Goal: Task Accomplishment & Management: Use online tool/utility

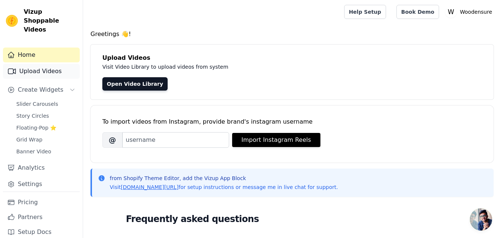
drag, startPoint x: 32, startPoint y: 63, endPoint x: 41, endPoint y: 66, distance: 9.3
click at [32, 64] on link "Upload Videos" at bounding box center [41, 71] width 77 height 15
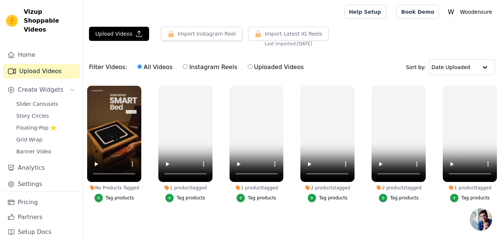
click at [115, 196] on div "Tag products" at bounding box center [120, 198] width 29 height 6
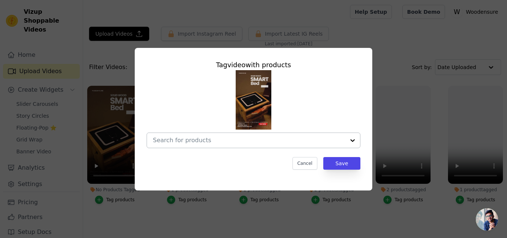
click at [235, 138] on input "No Products Tagged Tag video with products Cancel Save Tag products" at bounding box center [249, 140] width 192 height 7
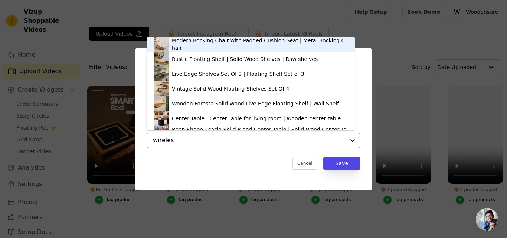
type input "wireless"
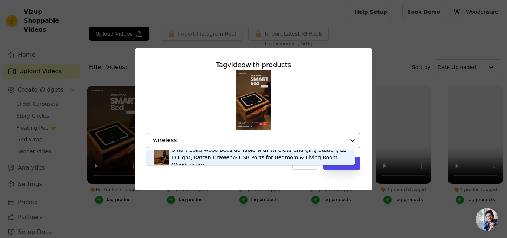
click at [218, 157] on div "Smart Solid Wood Bedside Table with Wireless Charging Station, LED Light, Ratta…" at bounding box center [260, 157] width 176 height 22
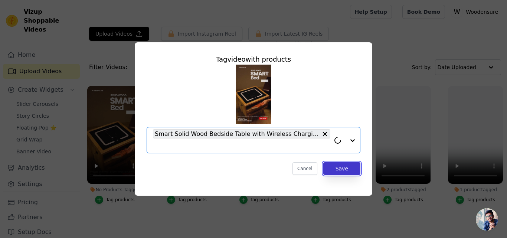
click at [344, 170] on button "Save" at bounding box center [341, 168] width 37 height 13
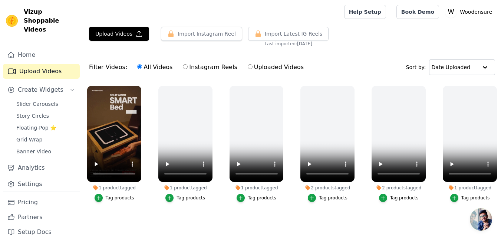
click at [28, 54] on div "Home Upload Videos Create Widgets Slider Carousels Story Circles Floating-Pop ⭐…" at bounding box center [41, 120] width 77 height 144
drag, startPoint x: 29, startPoint y: 88, endPoint x: 35, endPoint y: 91, distance: 6.5
click at [29, 89] on div "Home Upload Videos Create Widgets Slider Carousels Story Circles Floating-Pop ⭐…" at bounding box center [41, 120] width 77 height 144
click at [49, 100] on span "Slider Carousels" at bounding box center [37, 103] width 42 height 7
